Goal: Navigation & Orientation: Find specific page/section

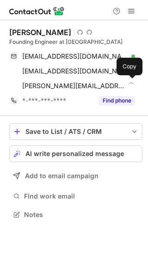
scroll to position [208, 148]
